Goal: Browse casually: Explore the website without a specific task or goal

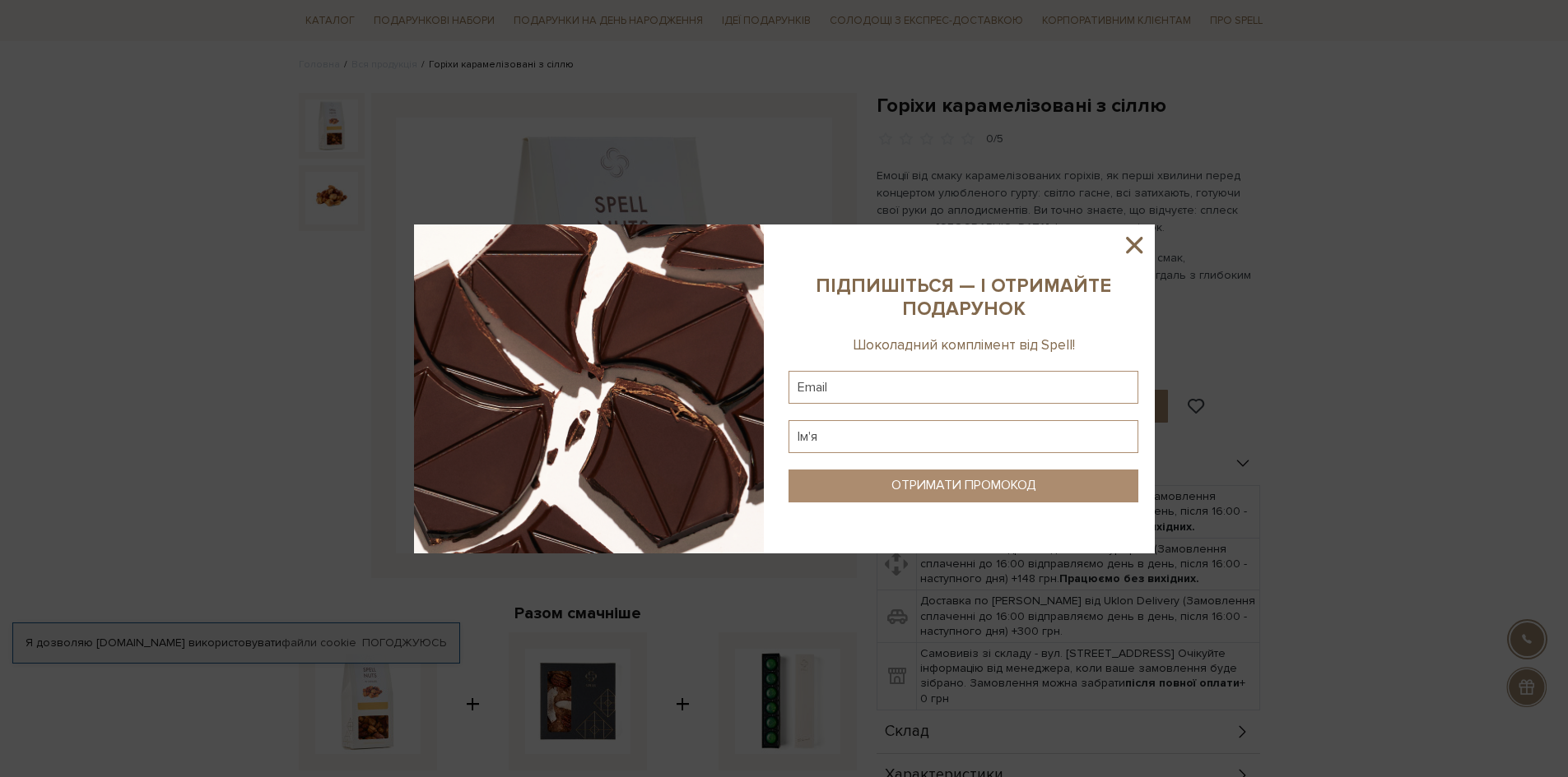
scroll to position [164, 0]
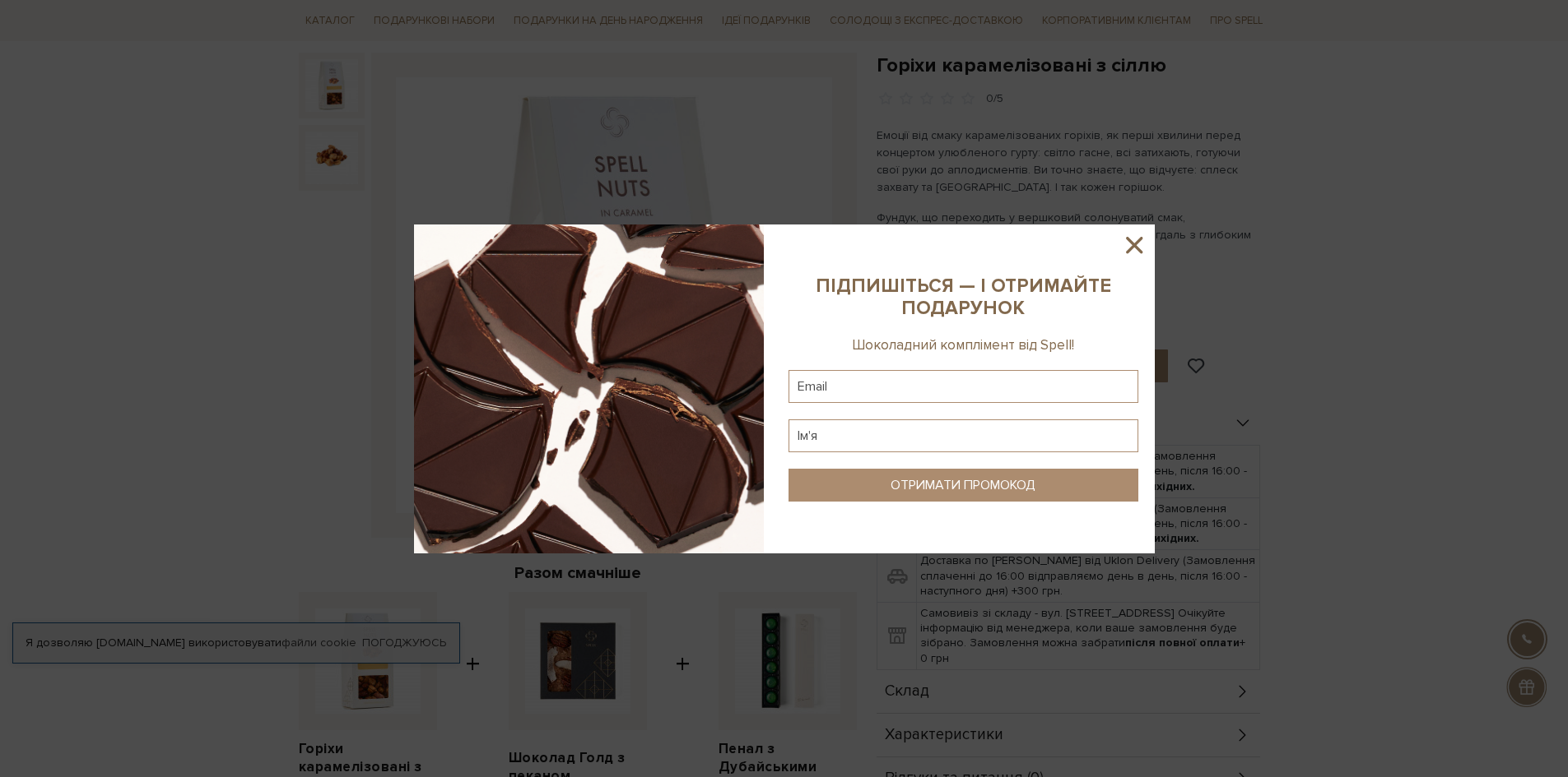
click at [1143, 251] on icon at bounding box center [1134, 245] width 28 height 28
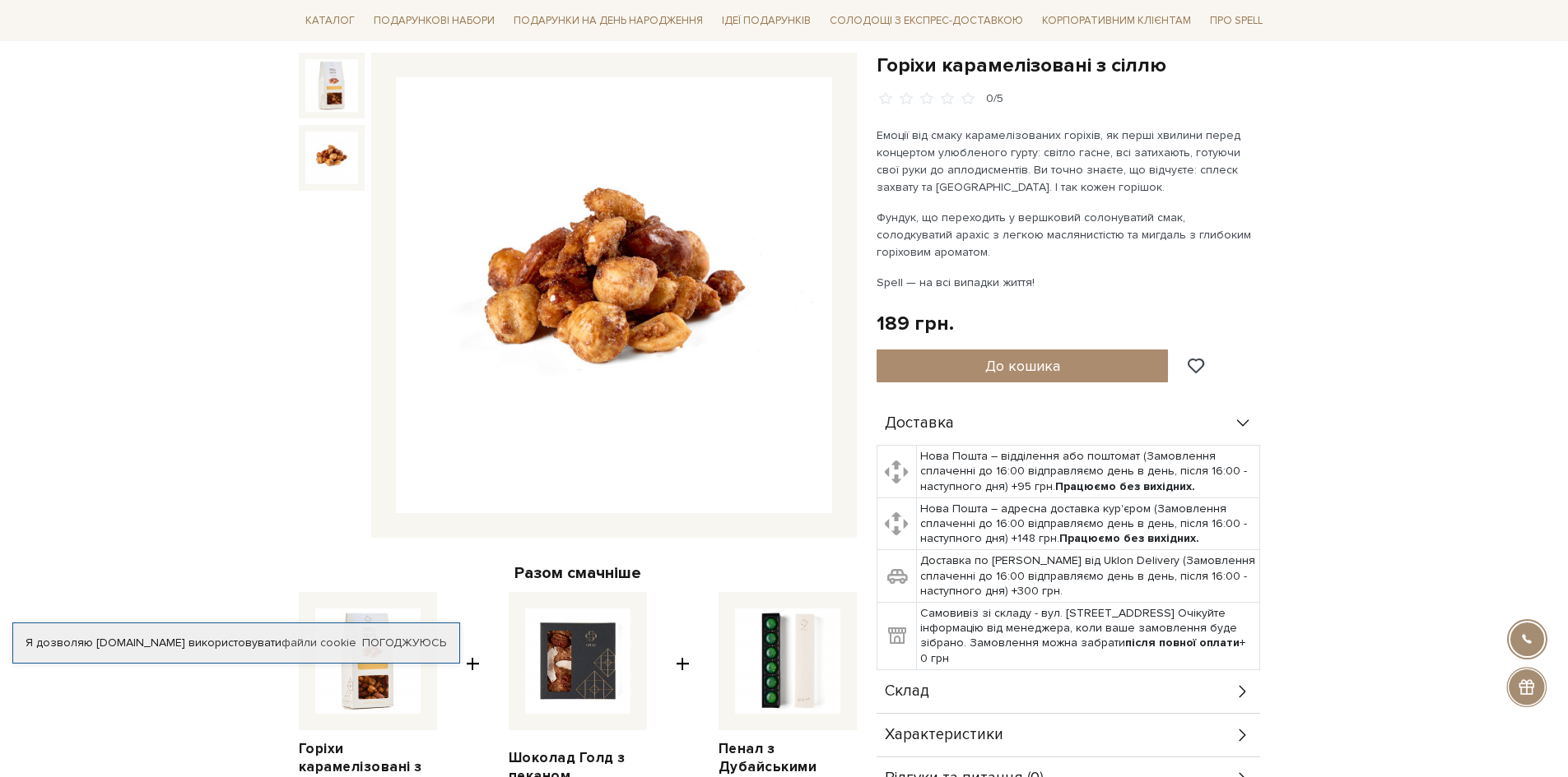
click at [340, 168] on img at bounding box center [332, 157] width 52 height 52
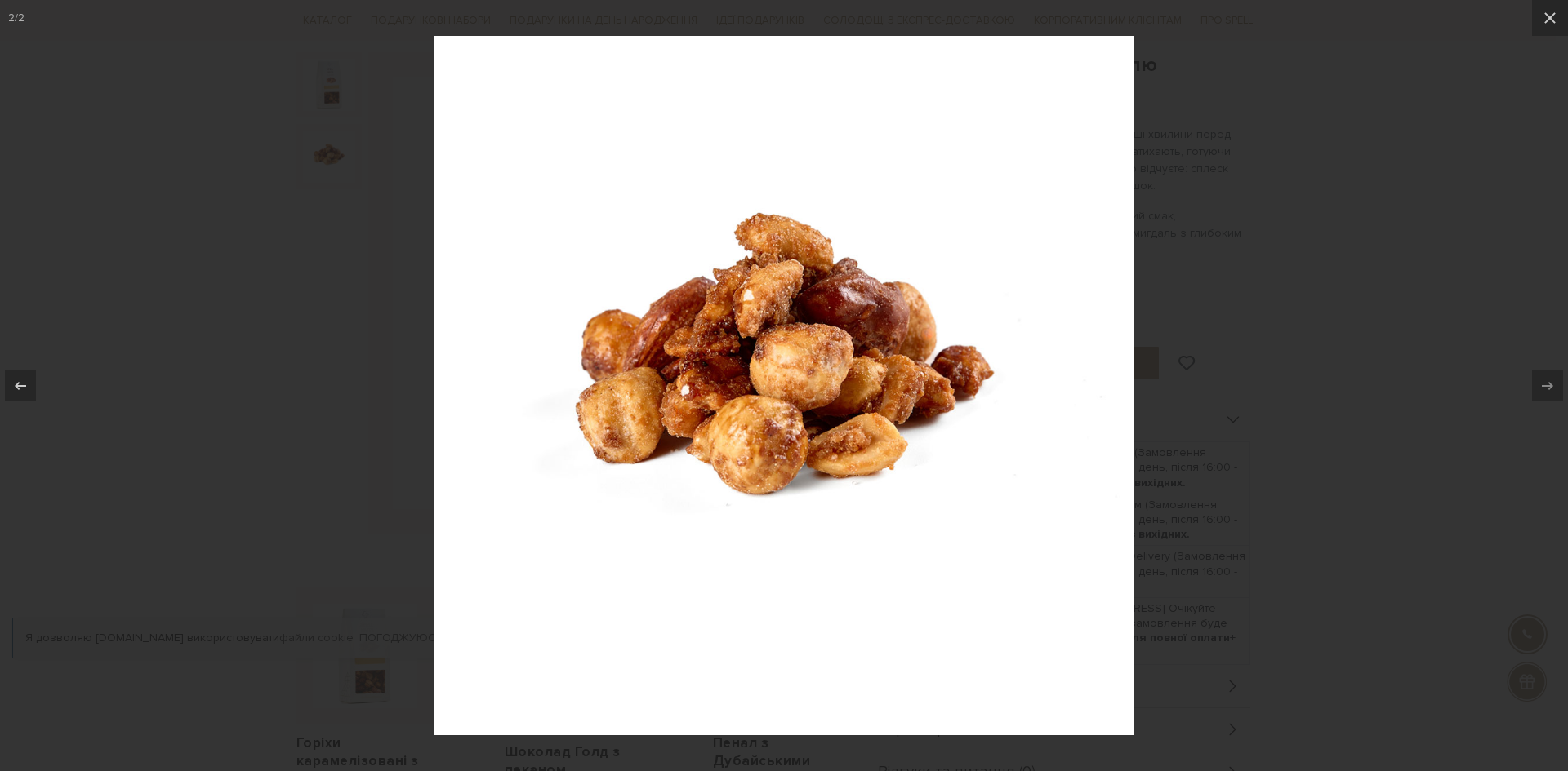
click at [1393, 337] on div at bounding box center [784, 385] width 1568 height 771
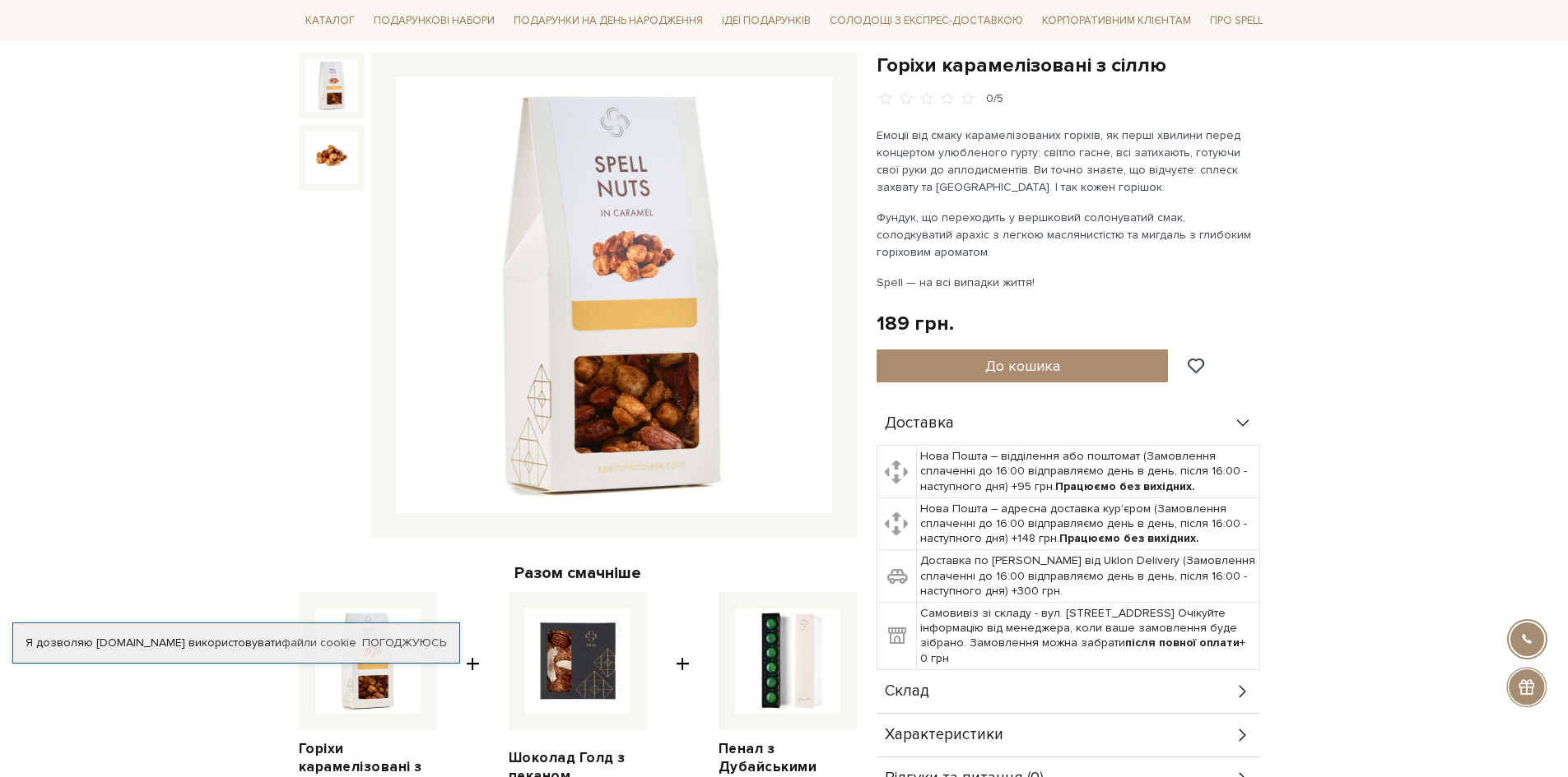
click at [339, 92] on img at bounding box center [332, 85] width 52 height 52
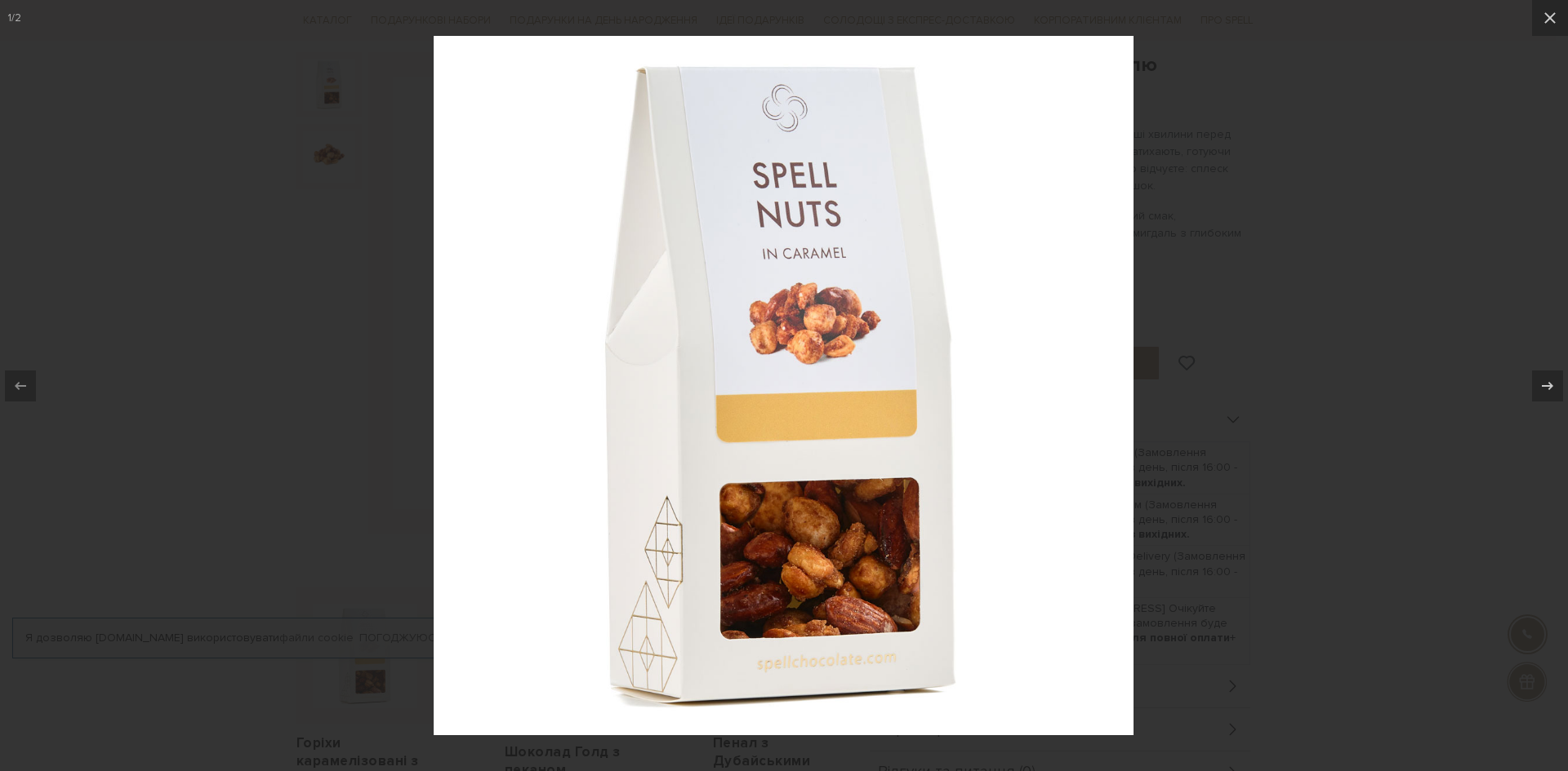
click at [1396, 254] on div at bounding box center [784, 385] width 1568 height 771
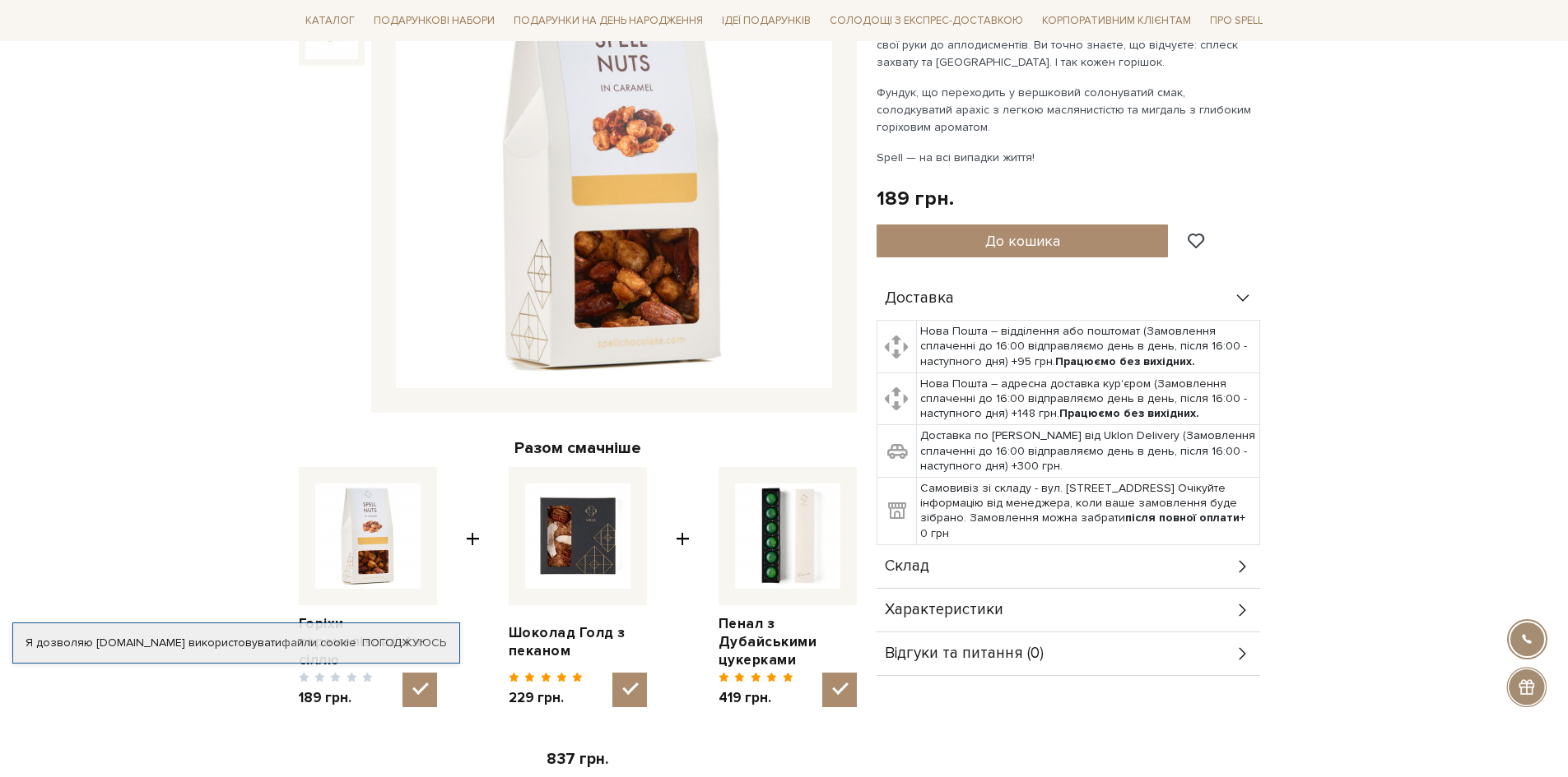
scroll to position [493, 0]
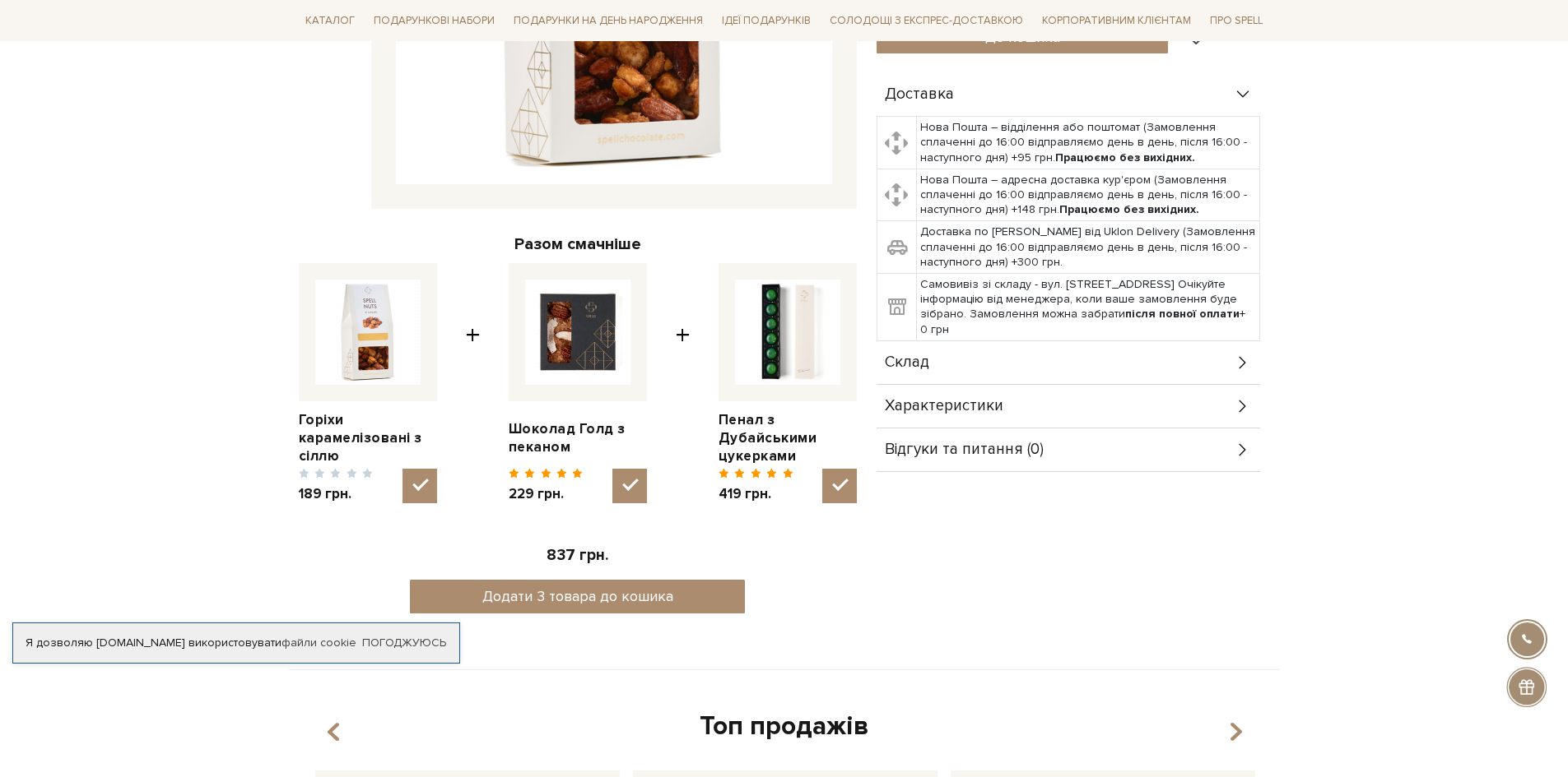
click at [808, 352] on img at bounding box center [787, 332] width 105 height 105
click at [822, 469] on input "checkbox" at bounding box center [839, 486] width 35 height 35
click at [796, 318] on img at bounding box center [787, 332] width 105 height 105
click at [822, 469] on input "checkbox" at bounding box center [839, 486] width 35 height 35
click at [796, 319] on img at bounding box center [787, 332] width 105 height 105
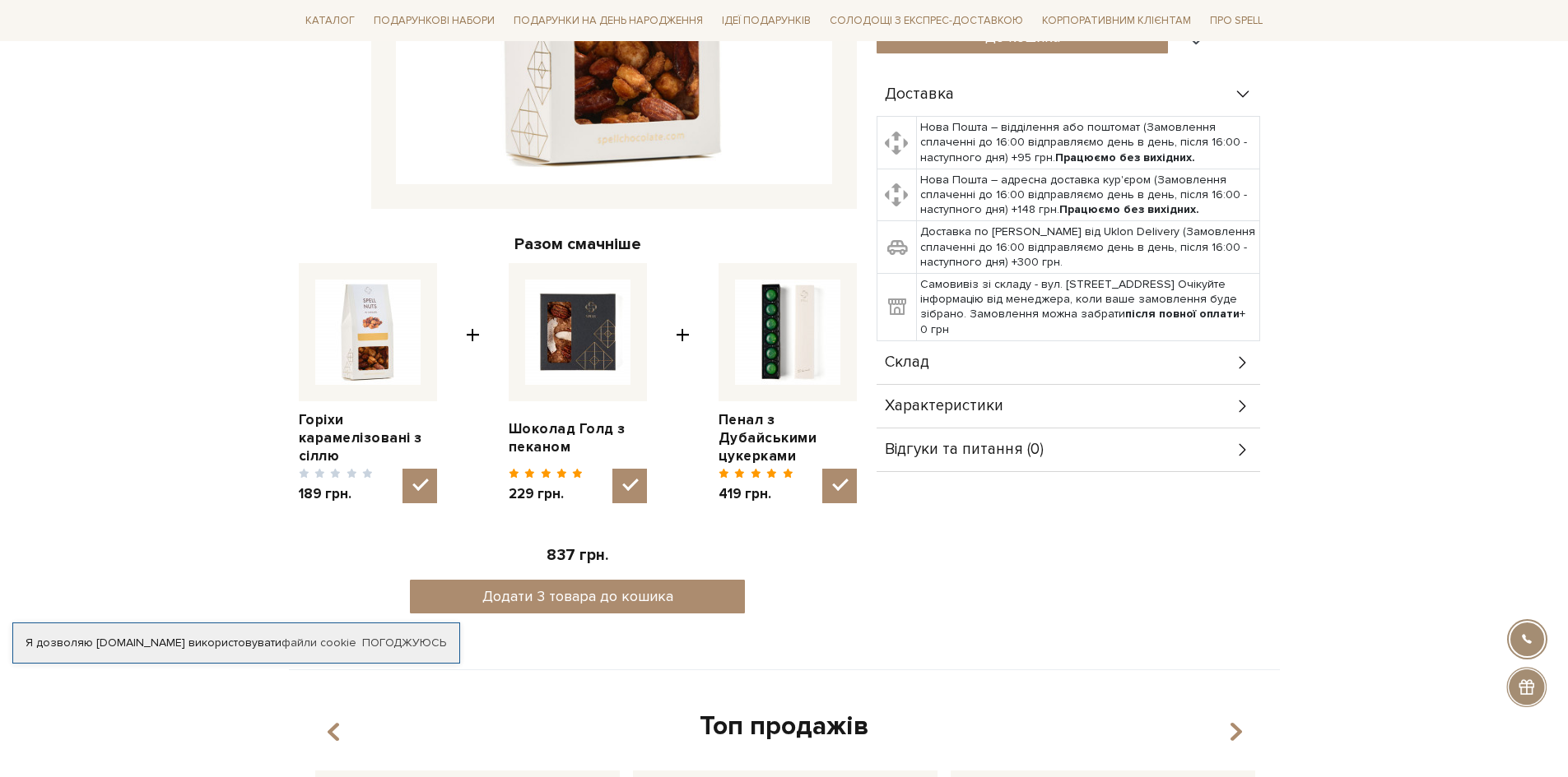
click at [822, 469] on input "checkbox" at bounding box center [839, 486] width 35 height 35
click at [796, 319] on img at bounding box center [787, 332] width 105 height 105
click at [822, 469] on input "checkbox" at bounding box center [839, 486] width 35 height 35
click at [796, 319] on img at bounding box center [787, 332] width 105 height 105
click at [822, 469] on input "checkbox" at bounding box center [839, 486] width 35 height 35
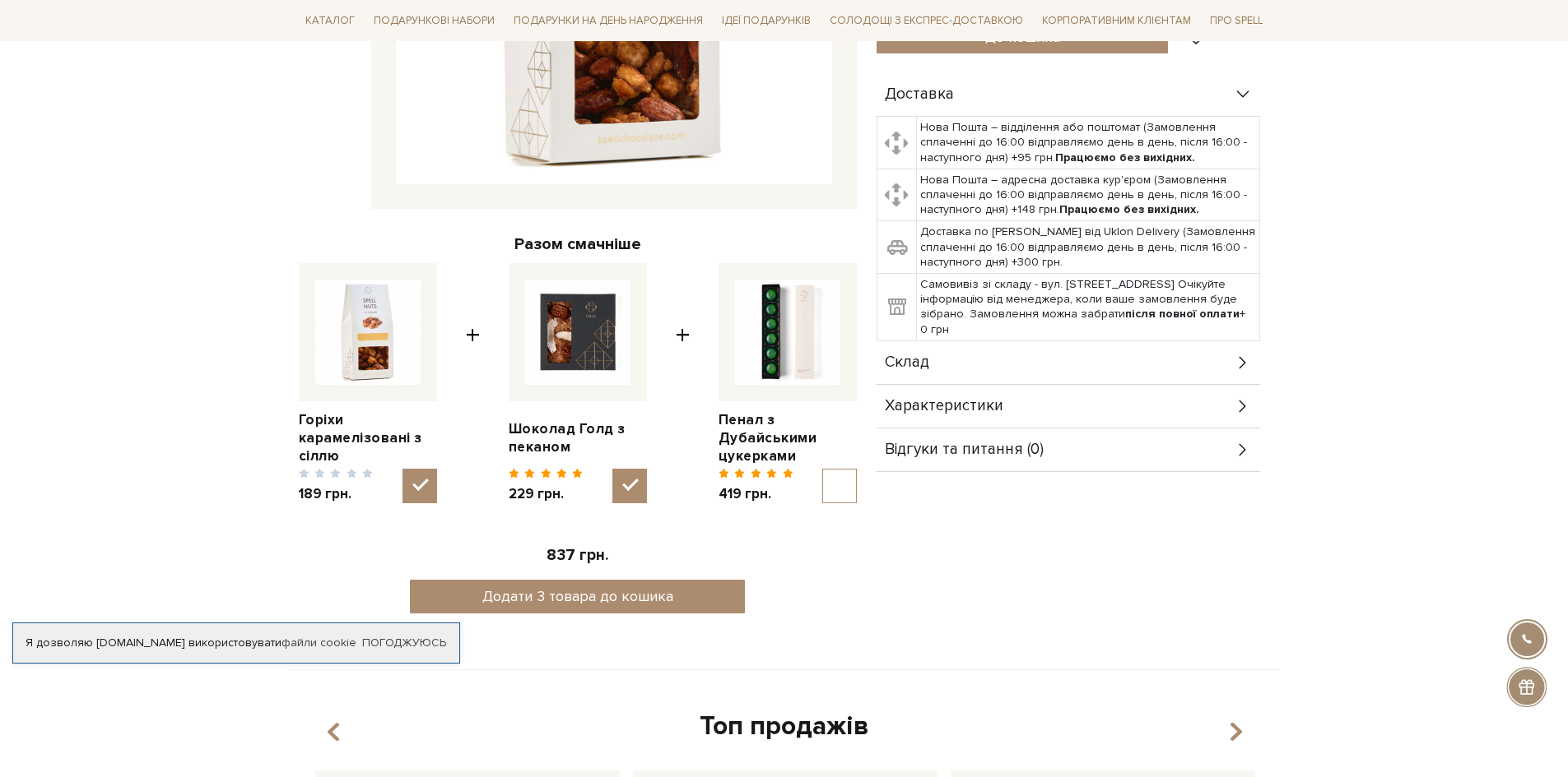
click at [796, 319] on img at bounding box center [787, 332] width 105 height 105
click at [822, 469] on input "checkbox" at bounding box center [839, 486] width 35 height 35
click at [796, 319] on img at bounding box center [787, 332] width 105 height 105
click at [822, 469] on input "checkbox" at bounding box center [839, 486] width 35 height 35
click at [796, 319] on img at bounding box center [787, 332] width 105 height 105
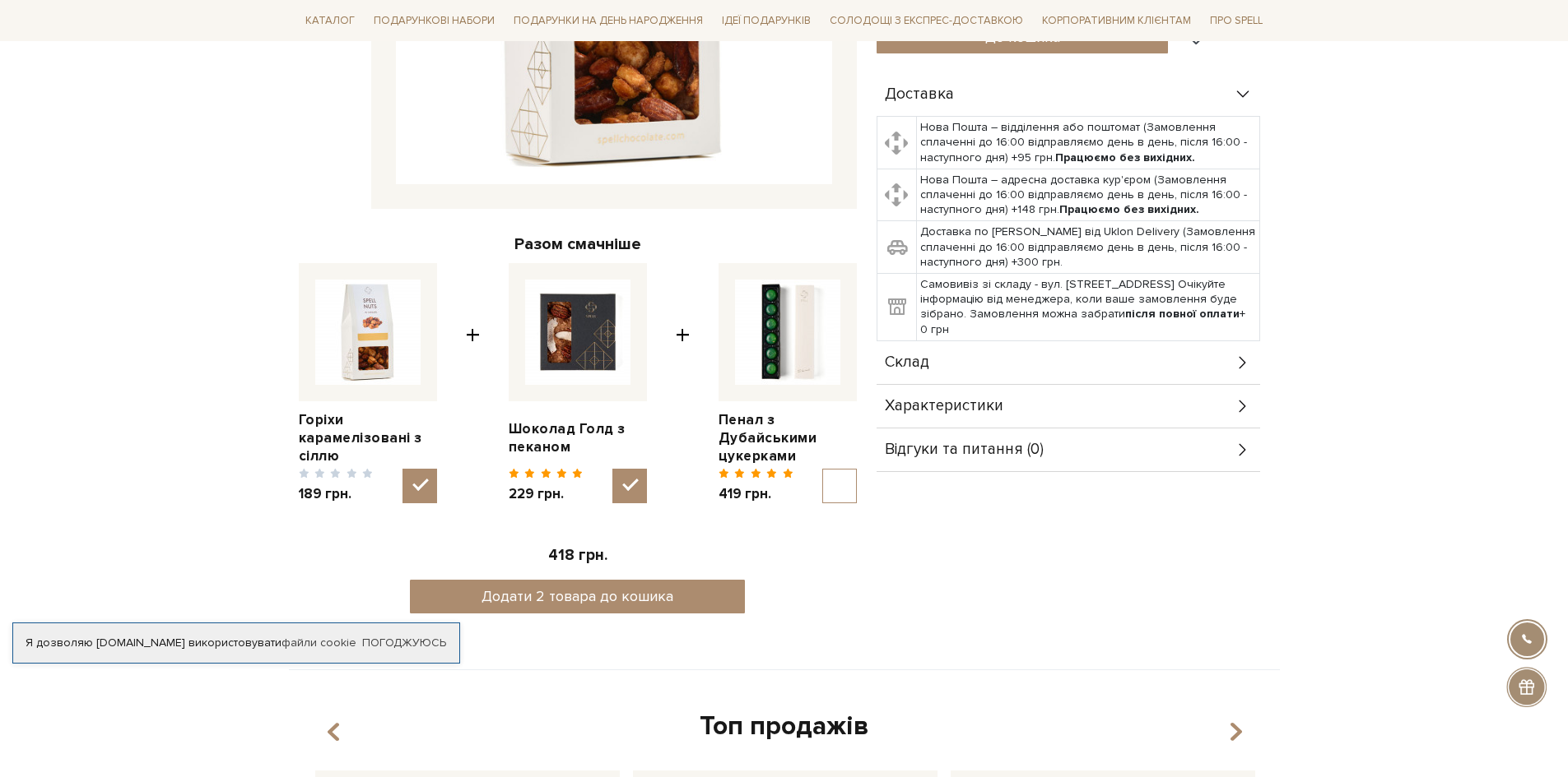
click at [822, 469] on input "checkbox" at bounding box center [839, 486] width 35 height 35
checkbox input "true"
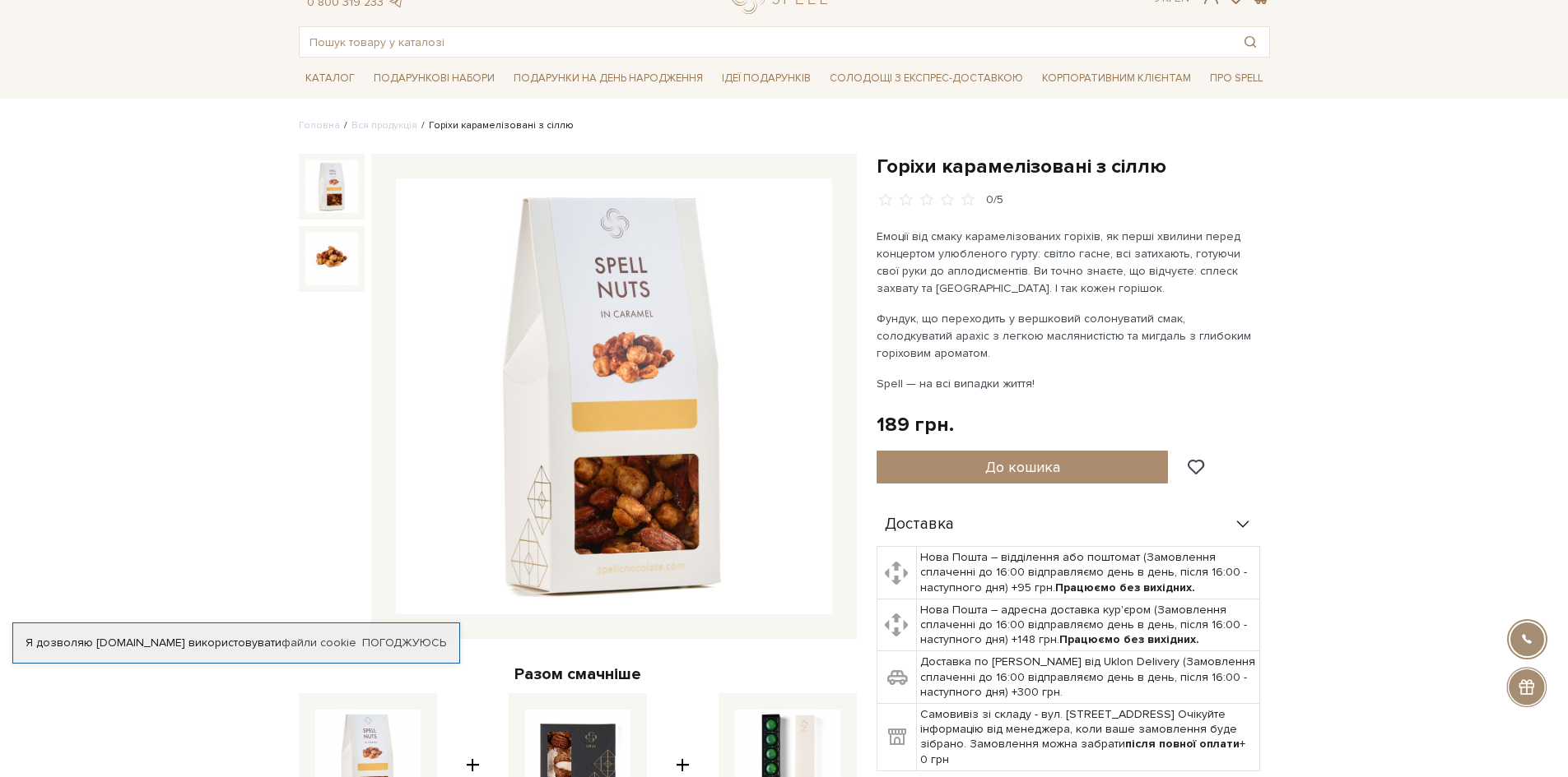
scroll to position [0, 0]
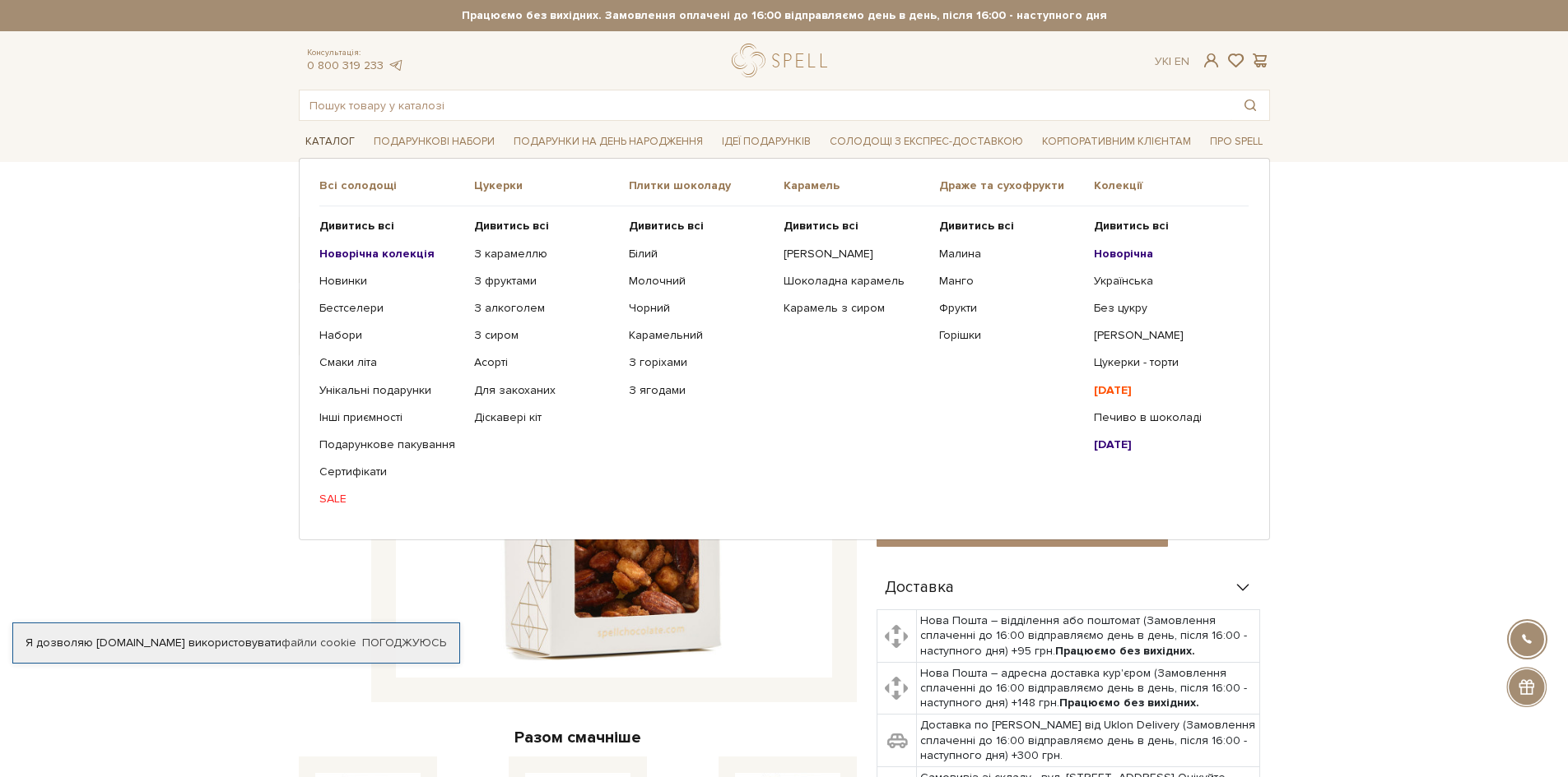
click at [343, 154] on link "Каталог" at bounding box center [330, 141] width 63 height 25
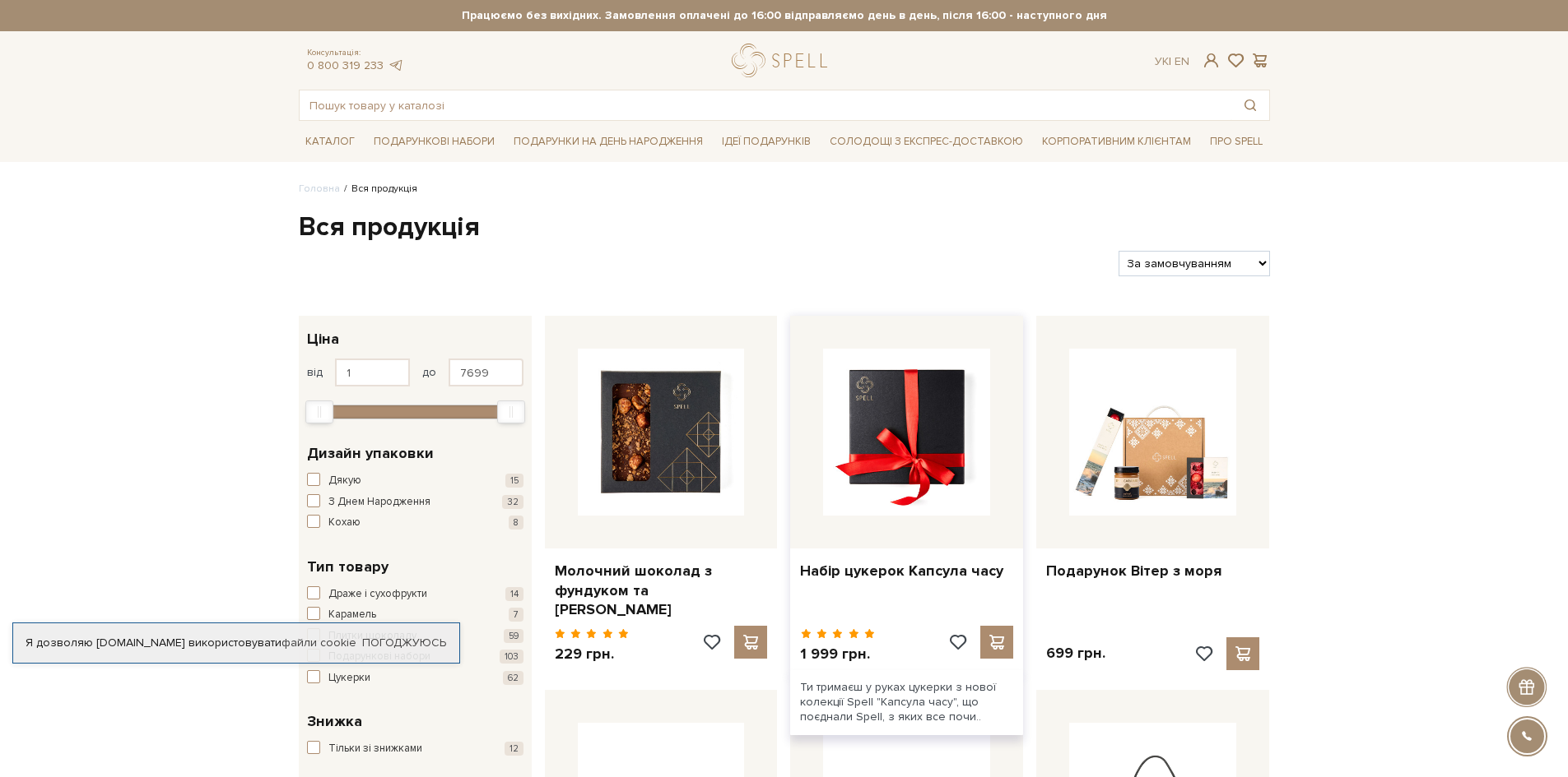
click at [978, 362] on img at bounding box center [906, 432] width 167 height 167
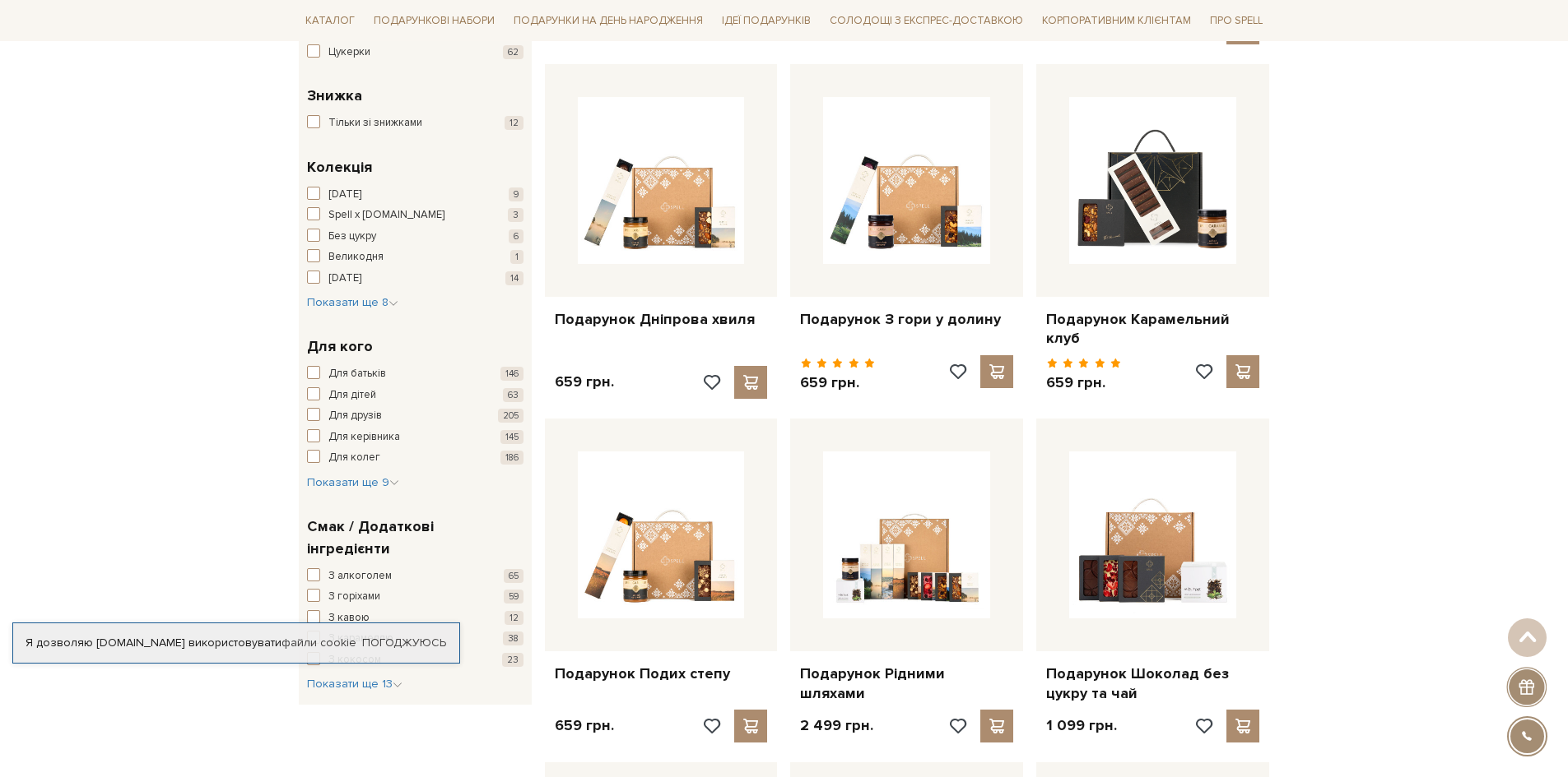
scroll to position [658, 0]
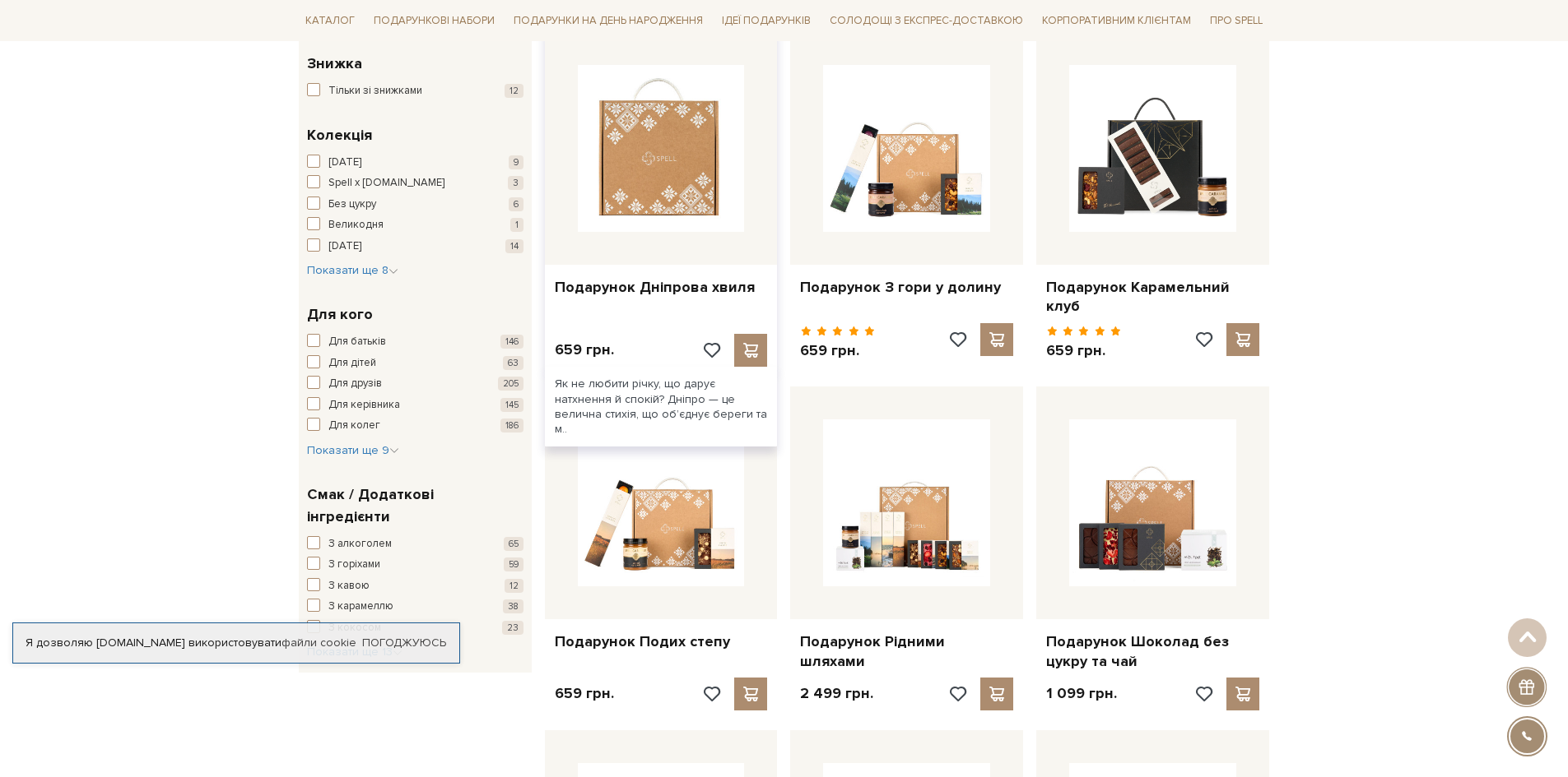
click at [631, 218] on img at bounding box center [662, 149] width 167 height 167
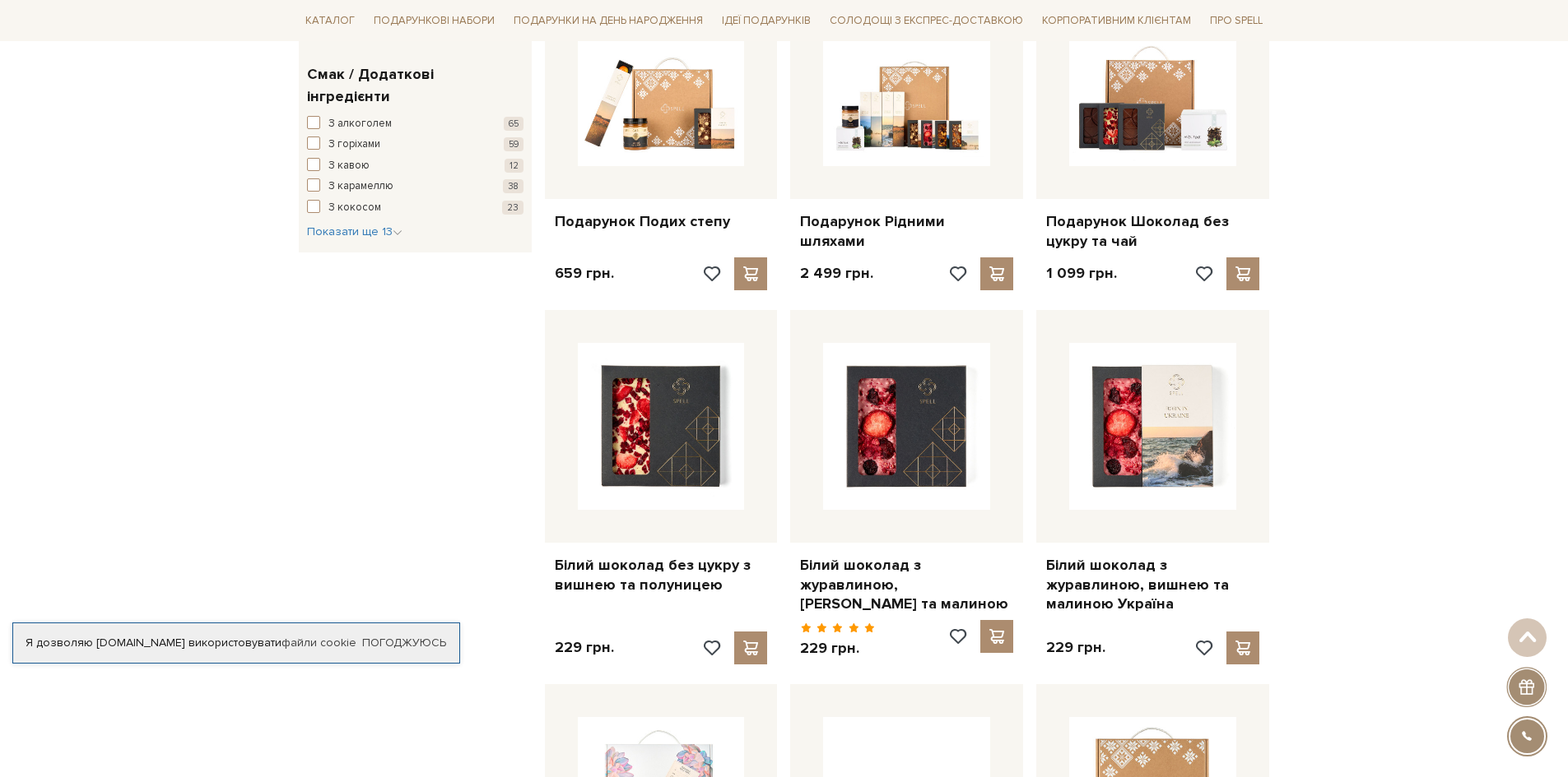
scroll to position [1234, 0]
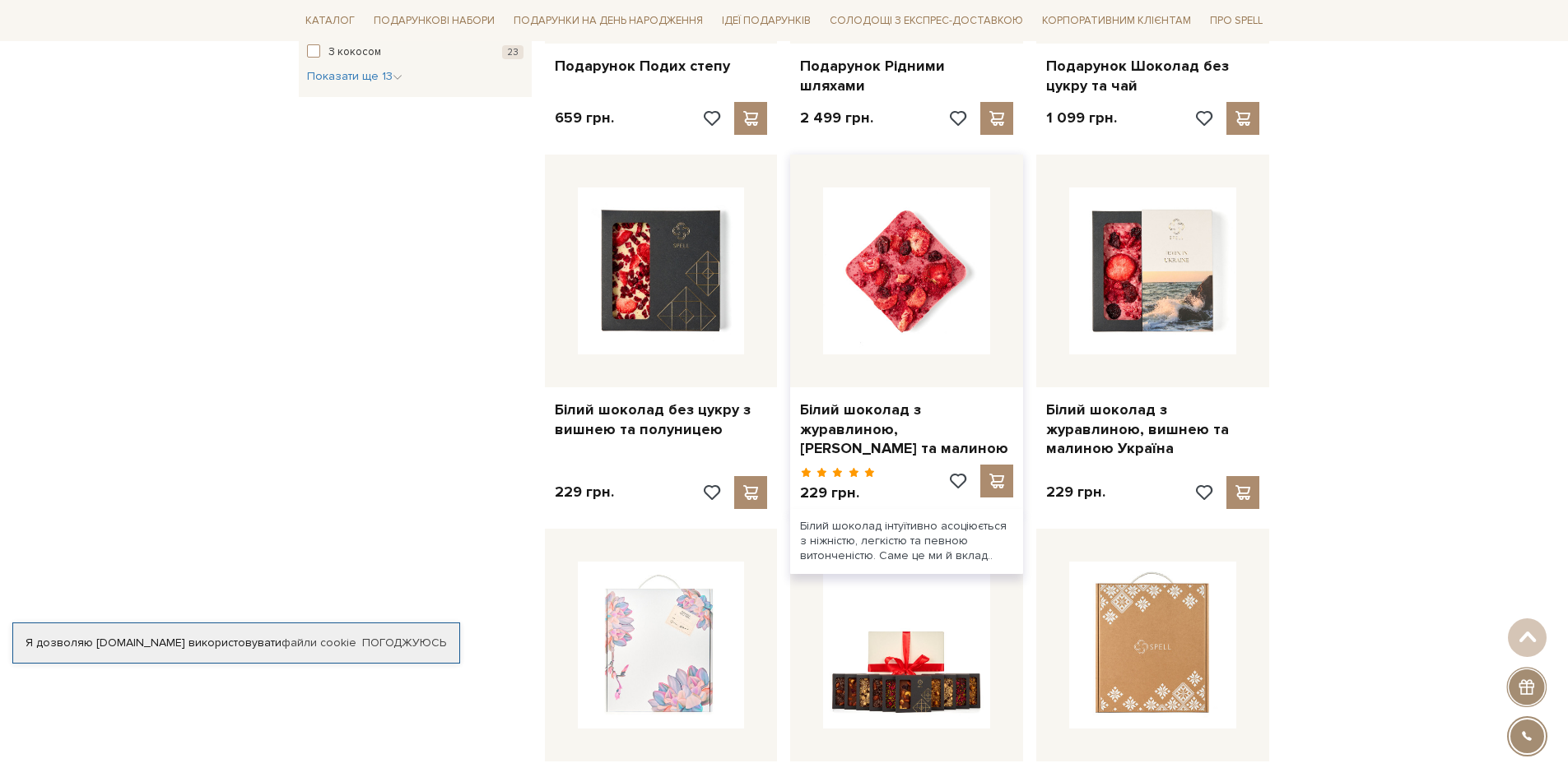
click at [930, 280] on img at bounding box center [906, 271] width 167 height 167
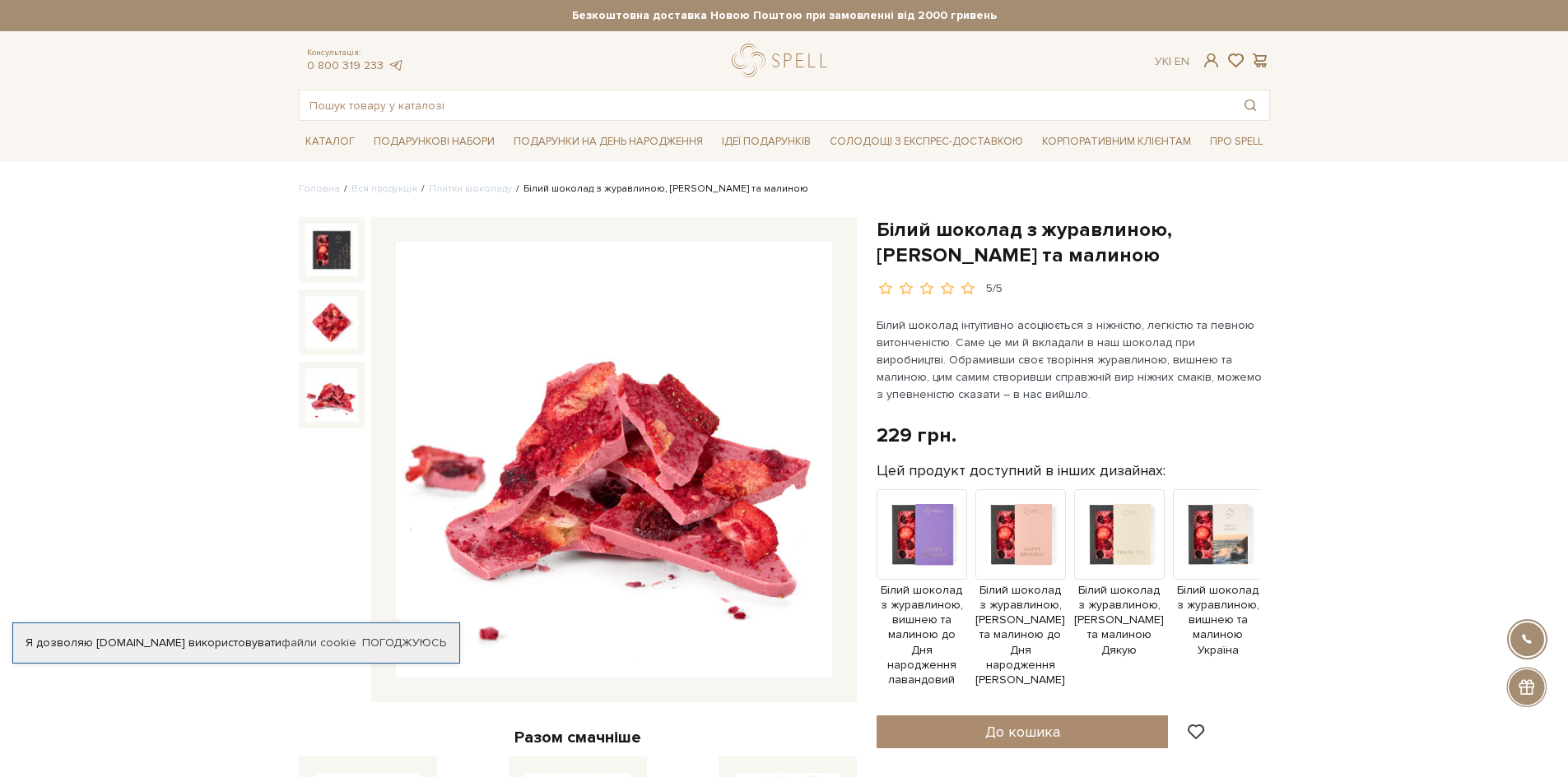
click at [367, 399] on div at bounding box center [577, 460] width 558 height 486
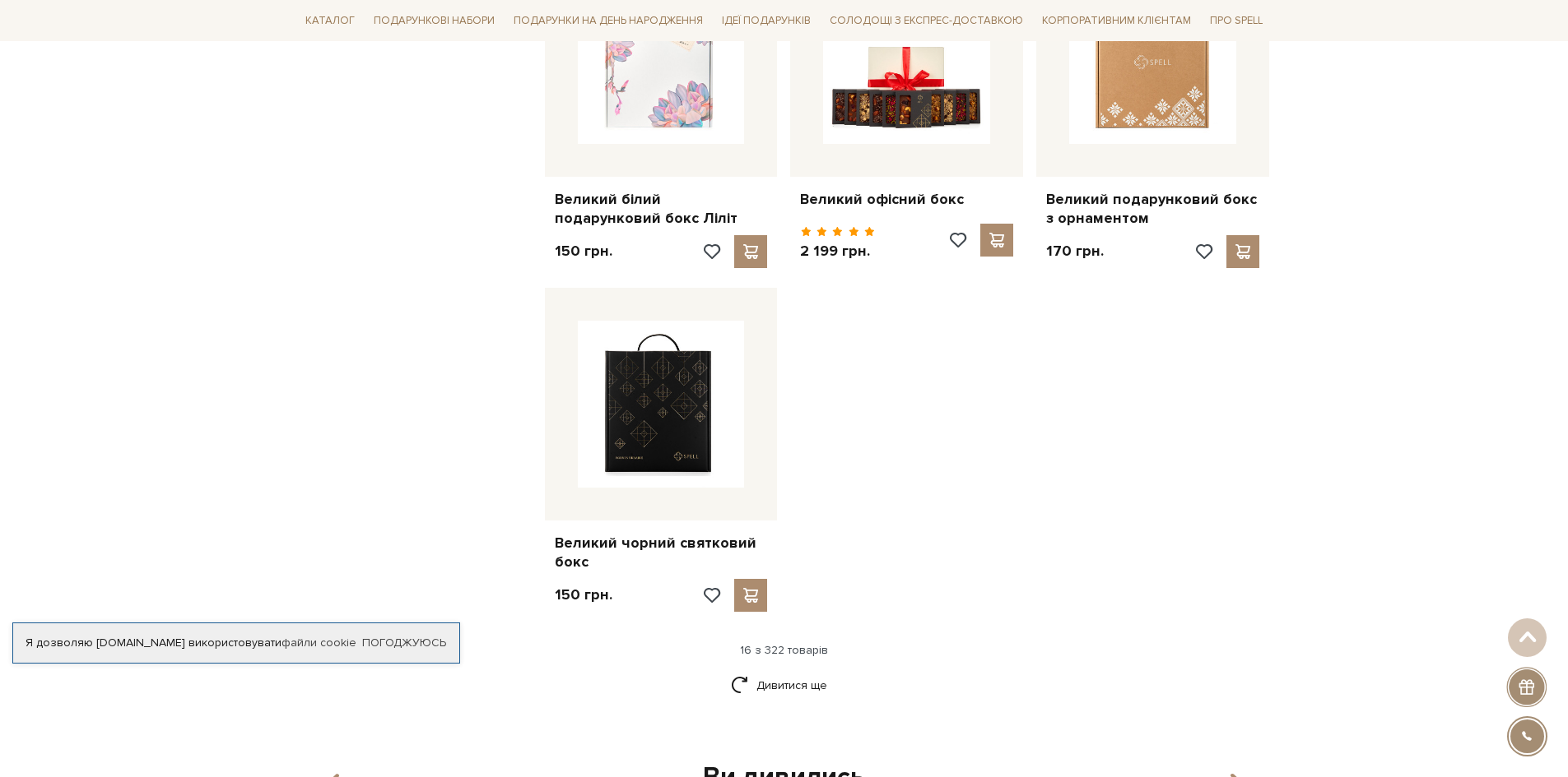
scroll to position [1892, 0]
